Goal: Find specific page/section: Find specific page/section

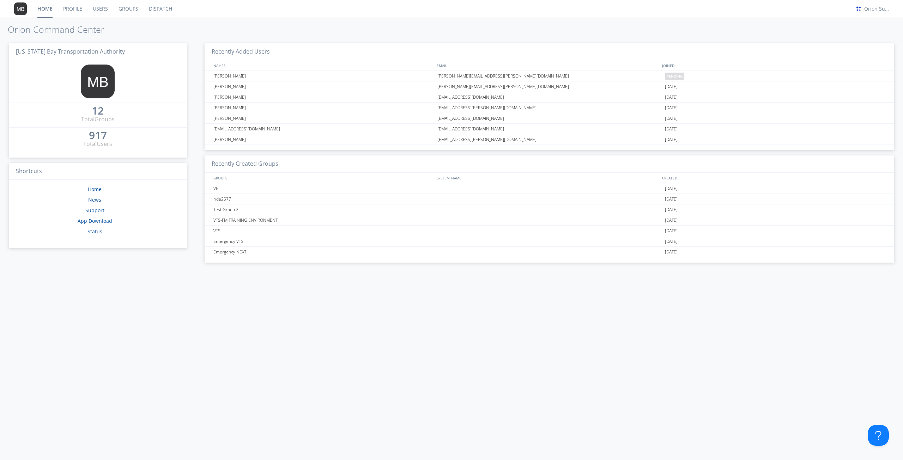
drag, startPoint x: 101, startPoint y: 10, endPoint x: 151, endPoint y: 15, distance: 51.1
click at [101, 10] on link "Users" at bounding box center [100, 9] width 26 height 18
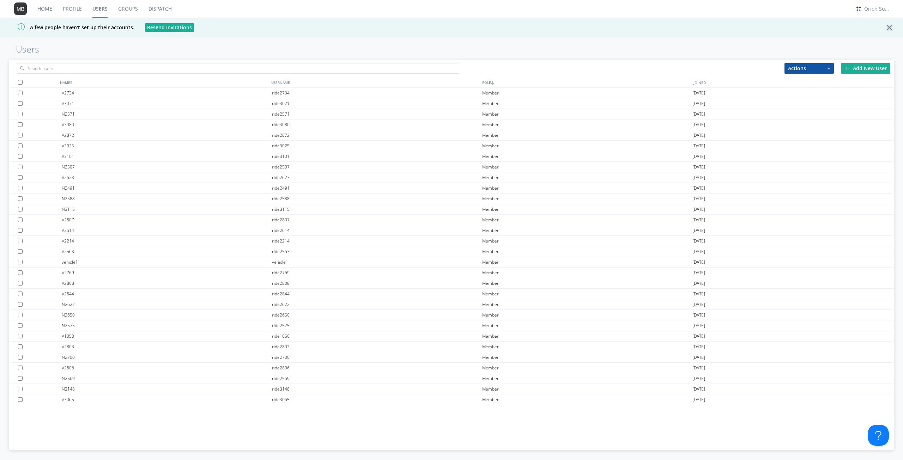
drag, startPoint x: 279, startPoint y: 84, endPoint x: 289, endPoint y: 95, distance: 15.0
click at [279, 84] on div "USERNAME" at bounding box center [374, 82] width 211 height 10
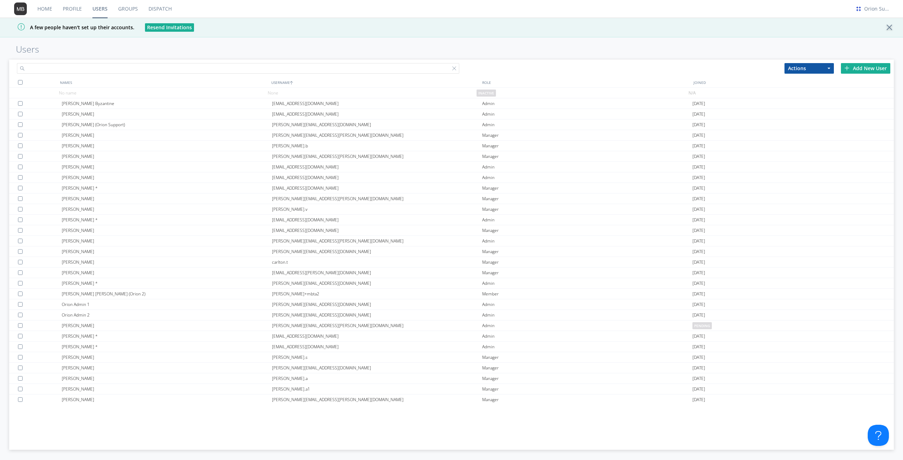
click at [181, 66] on input "text" at bounding box center [238, 68] width 442 height 11
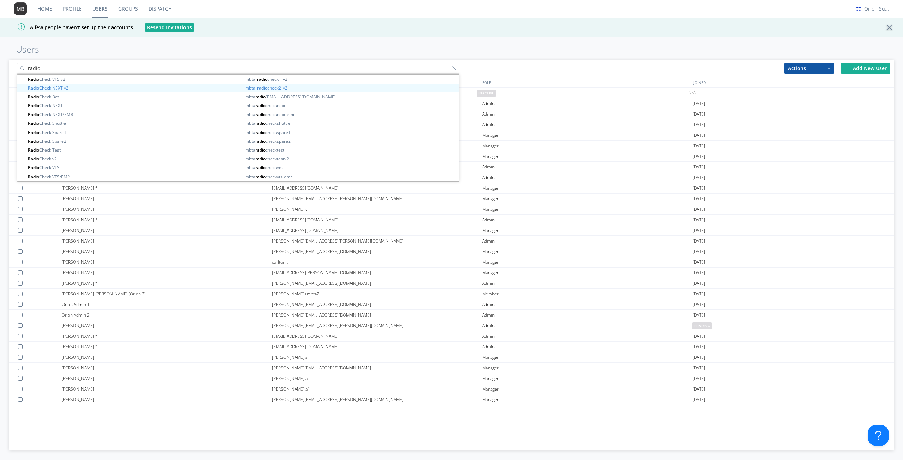
type input "radio"
drag, startPoint x: 50, startPoint y: 81, endPoint x: 58, endPoint y: 77, distance: 8.5
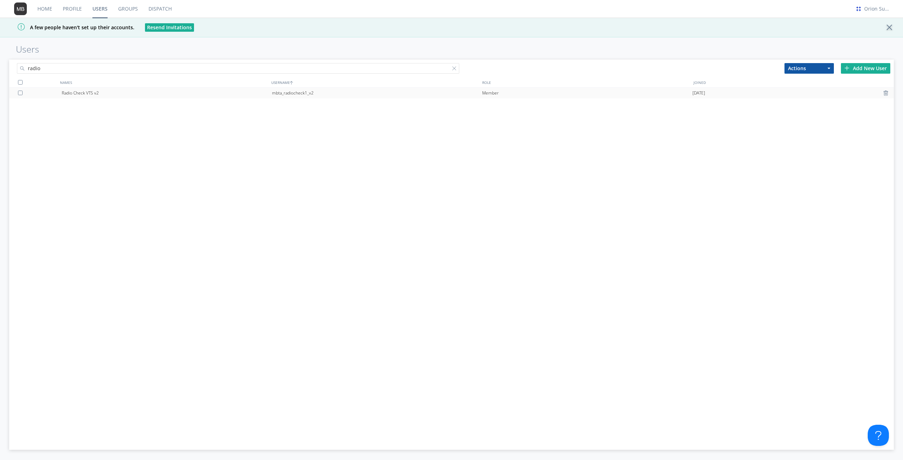
click at [124, 94] on div "Radio Check VTS v2" at bounding box center [167, 93] width 210 height 11
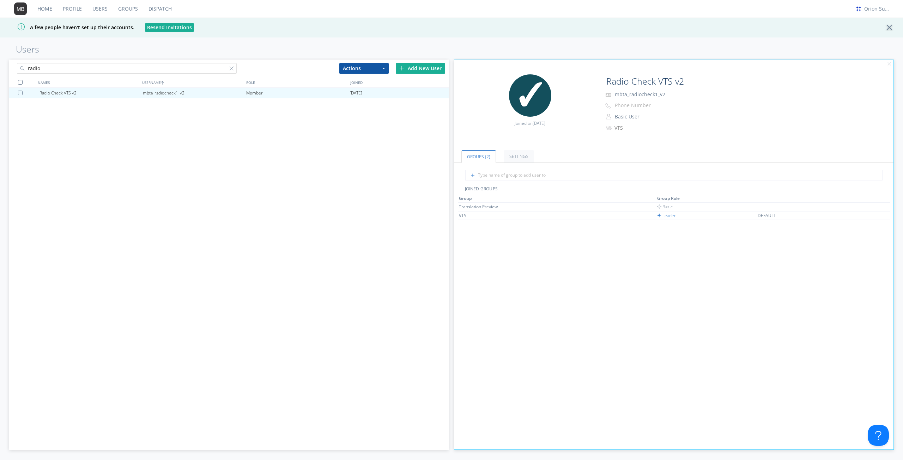
drag, startPoint x: 97, startPoint y: 9, endPoint x: 101, endPoint y: 17, distance: 9.1
click at [97, 9] on link "Users" at bounding box center [100, 9] width 26 height 18
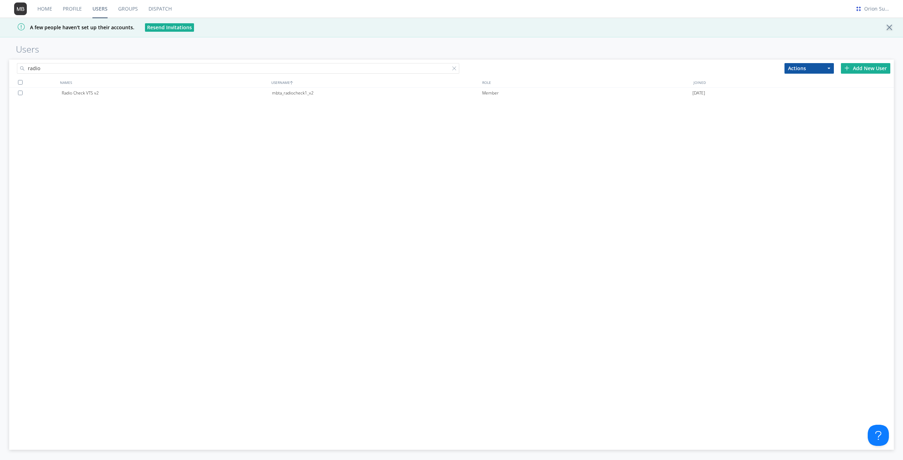
click at [98, 7] on link "Users" at bounding box center [100, 9] width 26 height 18
click at [67, 3] on link "Profile" at bounding box center [72, 9] width 30 height 18
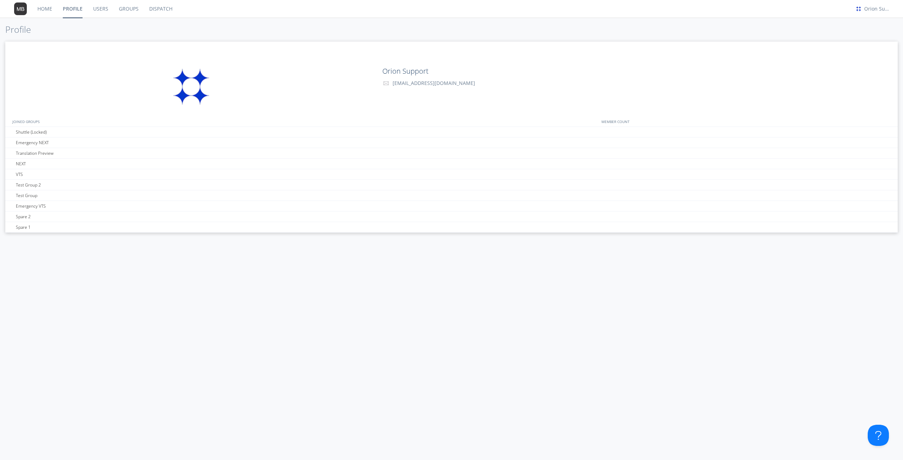
drag, startPoint x: 95, startPoint y: 10, endPoint x: 179, endPoint y: 0, distance: 84.1
click at [96, 10] on link "Users" at bounding box center [101, 9] width 26 height 18
